Goal: Task Accomplishment & Management: Manage account settings

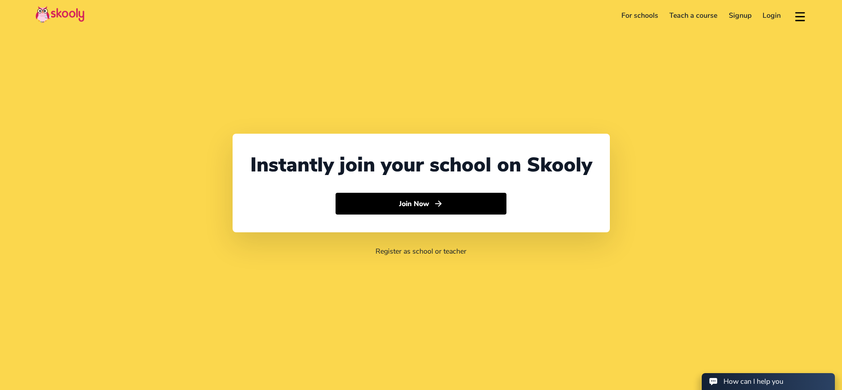
select select "971"
select select "[GEOGRAPHIC_DATA]"
select select "[GEOGRAPHIC_DATA]/[GEOGRAPHIC_DATA]"
click at [762, 19] on link "Login" at bounding box center [772, 15] width 30 height 14
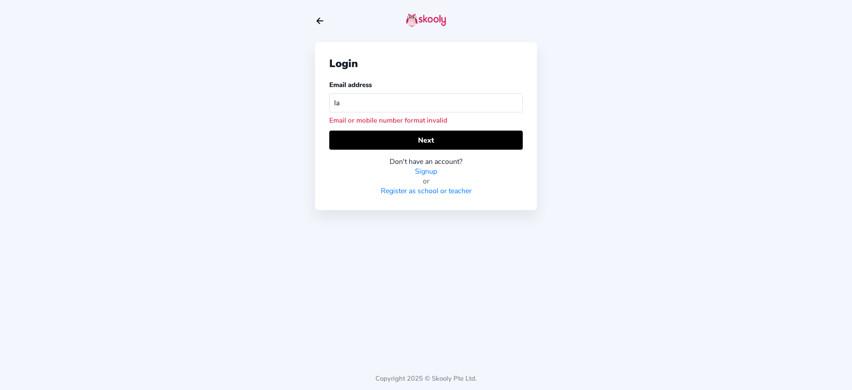
type input "l"
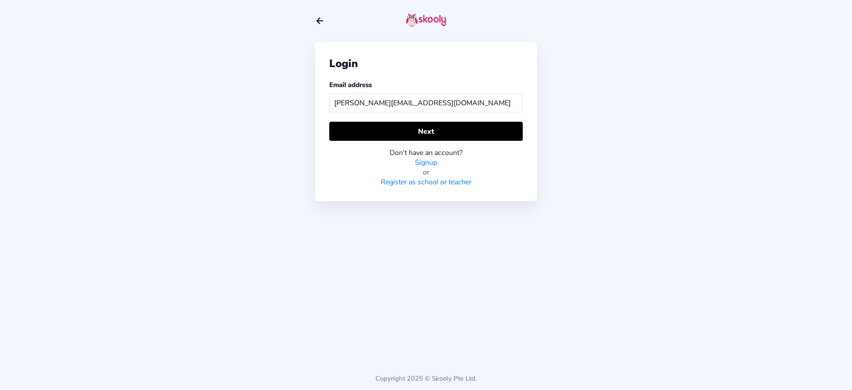
type input "[PERSON_NAME][EMAIL_ADDRESS][DOMAIN_NAME]"
click at [452, 120] on div "Login Email address [PERSON_NAME][EMAIL_ADDRESS][DOMAIN_NAME] Next Don't have a…" at bounding box center [426, 121] width 222 height 159
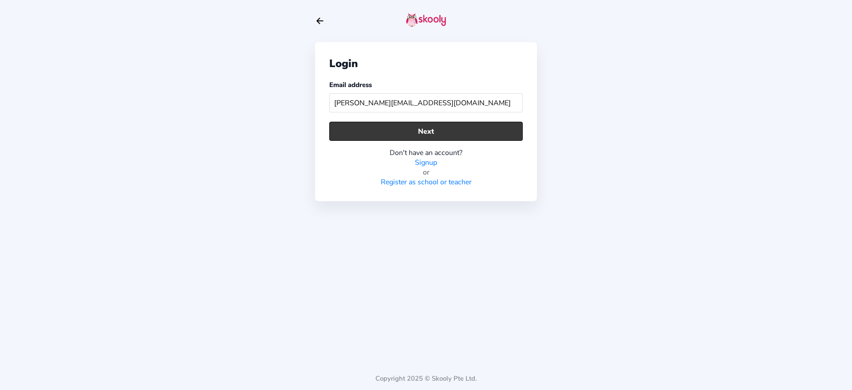
click at [451, 127] on button "Next" at bounding box center [425, 131] width 193 height 19
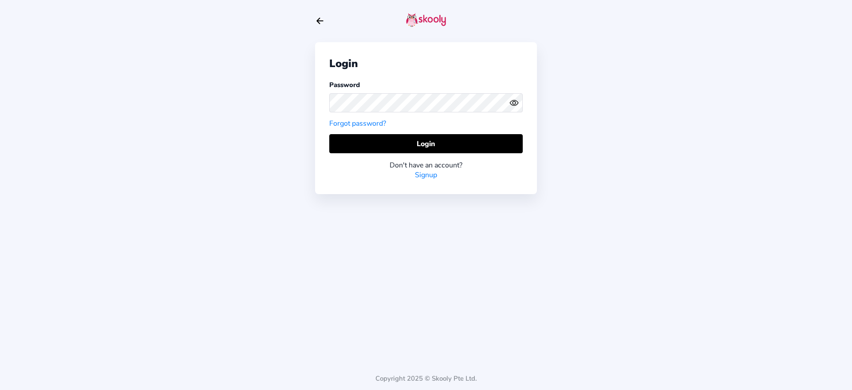
click at [499, 132] on div "Login Password Forgot password? Login Don't have an account? Signup" at bounding box center [426, 118] width 222 height 152
click at [506, 133] on div "Login Password Forgot password? Login Don't have an account? Signup" at bounding box center [426, 118] width 222 height 152
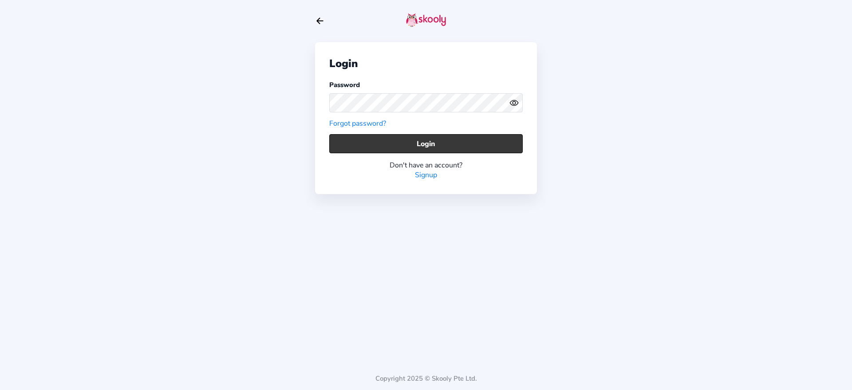
click at [506, 136] on button "Login" at bounding box center [425, 143] width 193 height 19
